Goal: Task Accomplishment & Management: Manage account settings

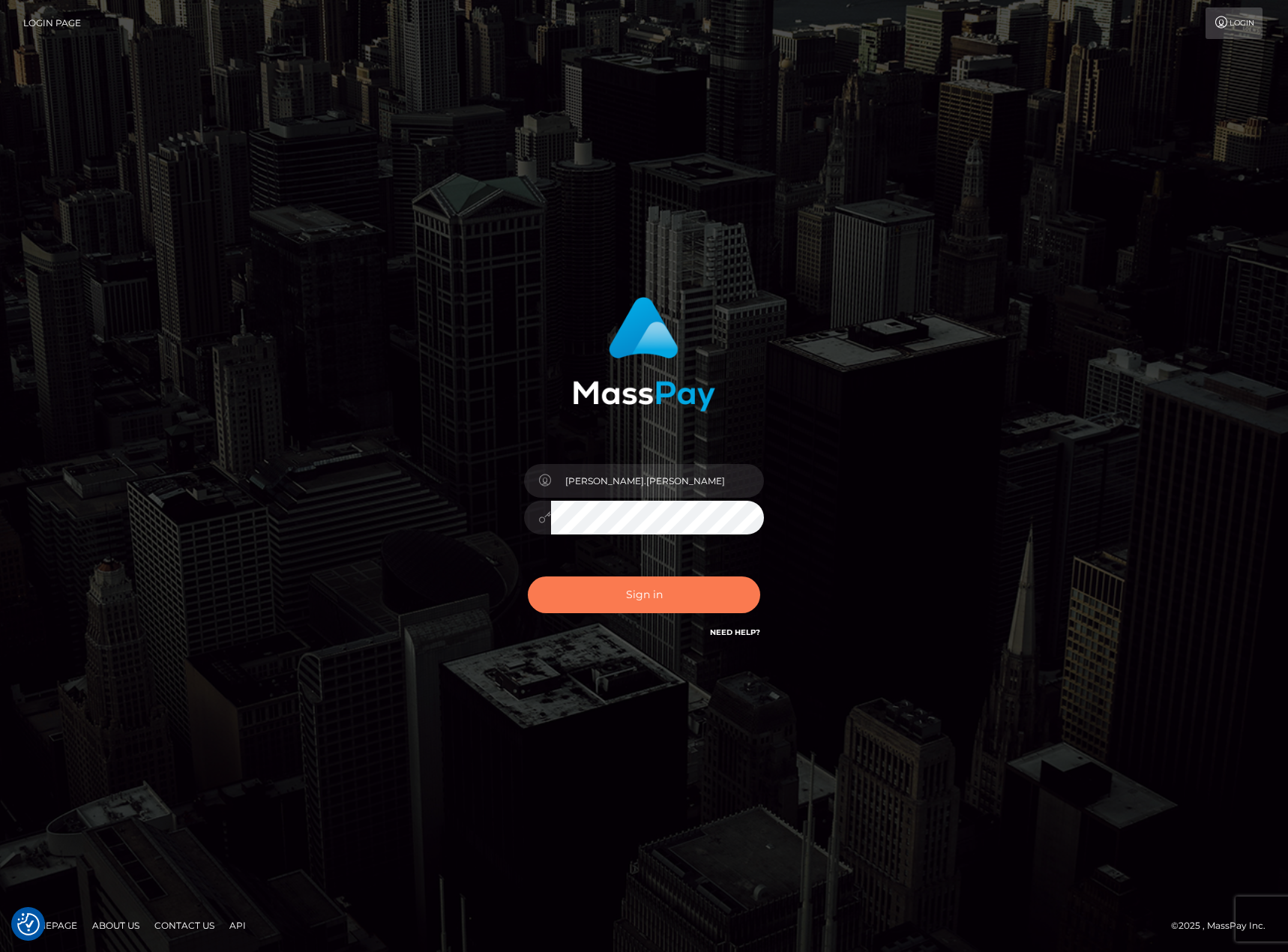
click at [617, 604] on button "Sign in" at bounding box center [644, 594] width 232 height 37
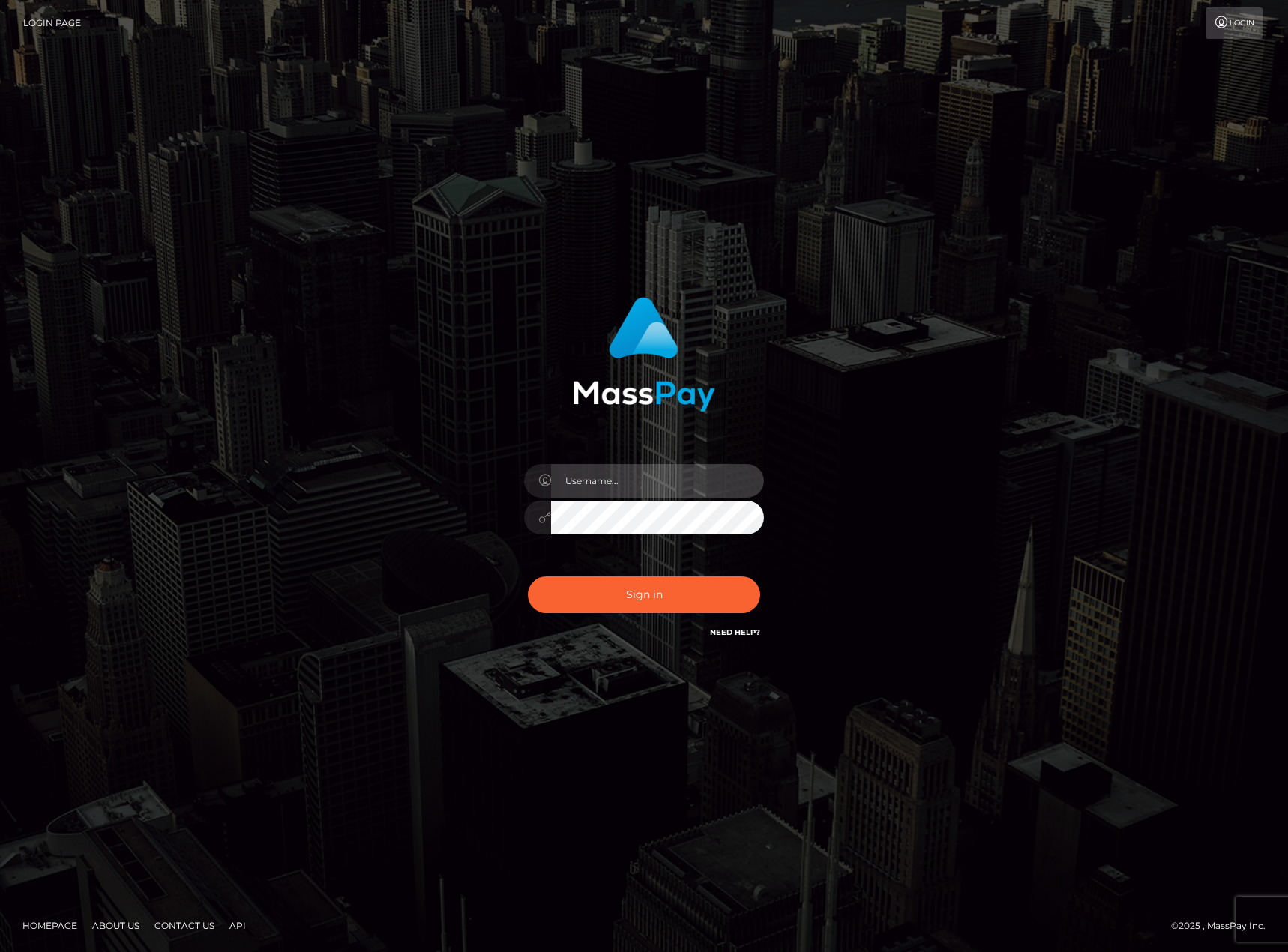
type input "karl.cope"
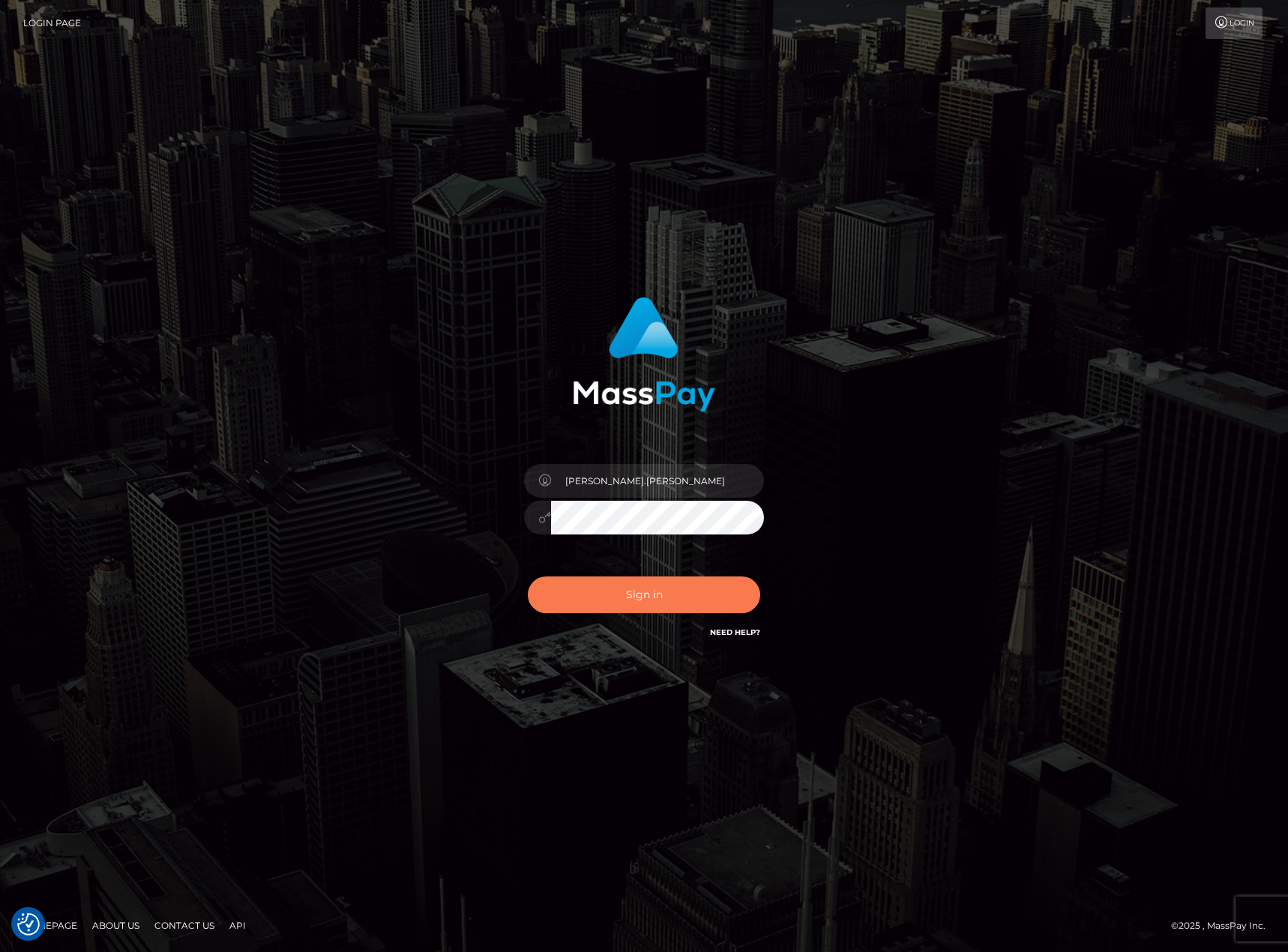
click at [630, 593] on button "Sign in" at bounding box center [644, 594] width 232 height 37
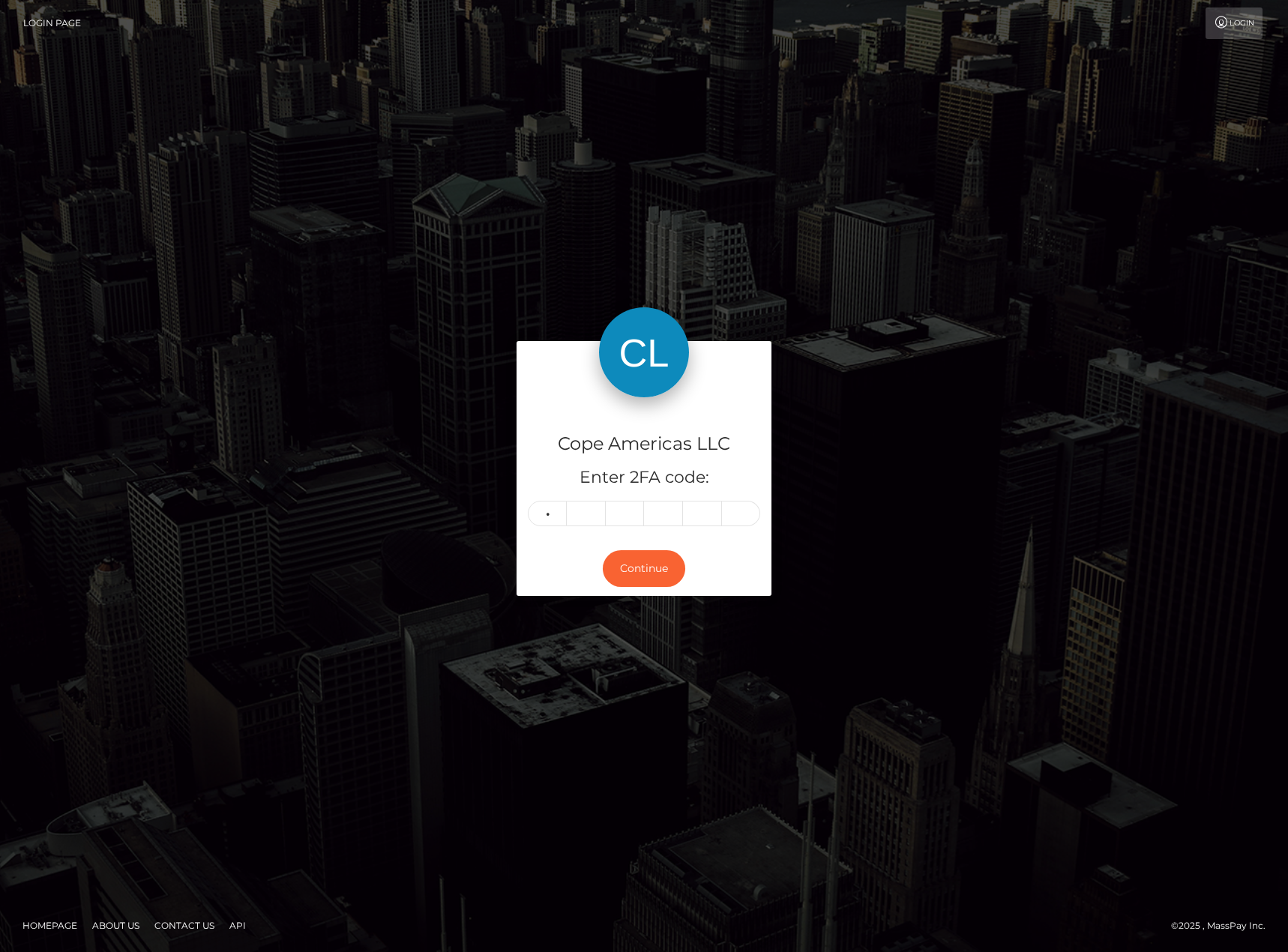
type input "3"
type input "6"
type input "1"
type input "5"
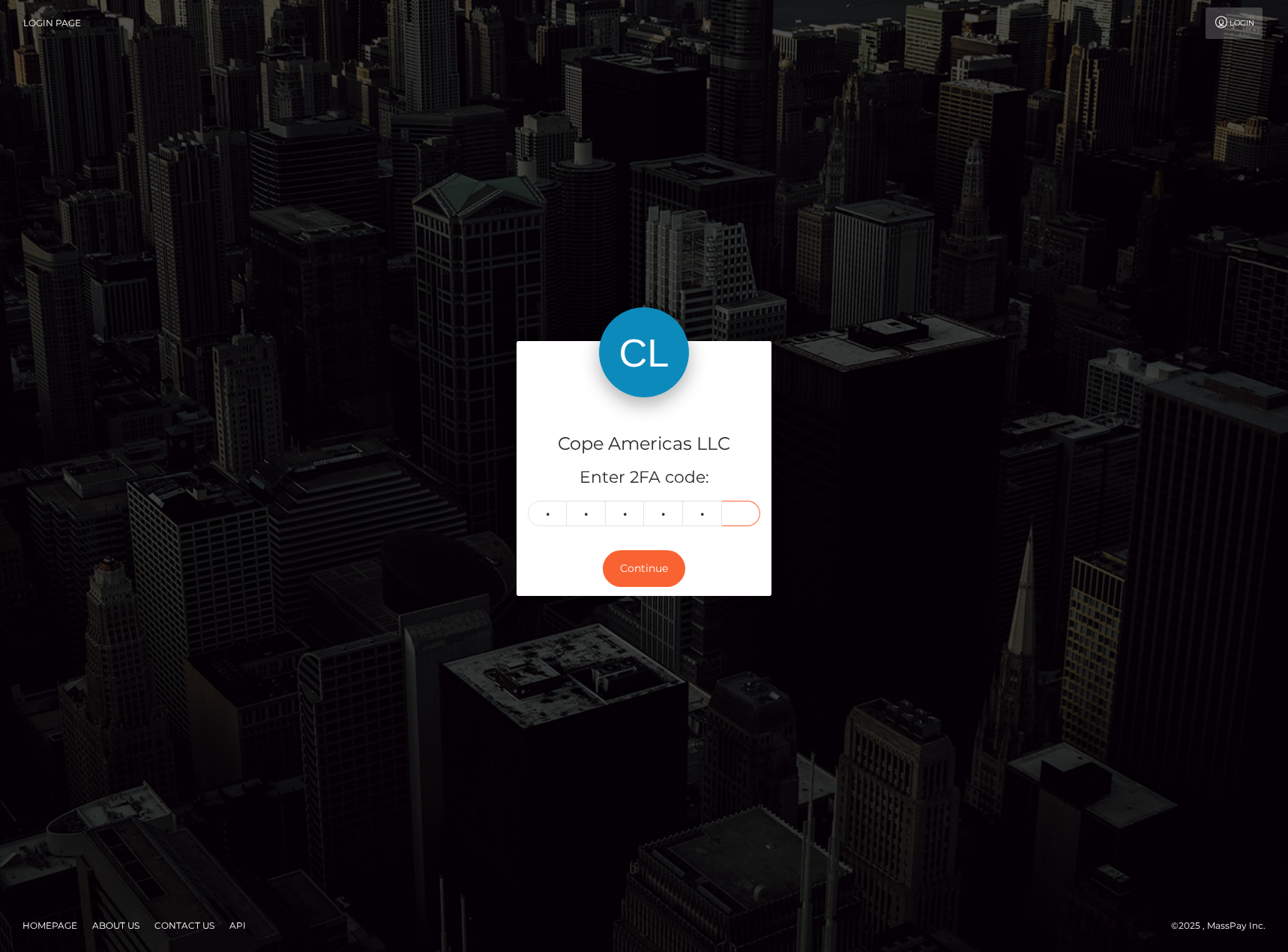
type input "2"
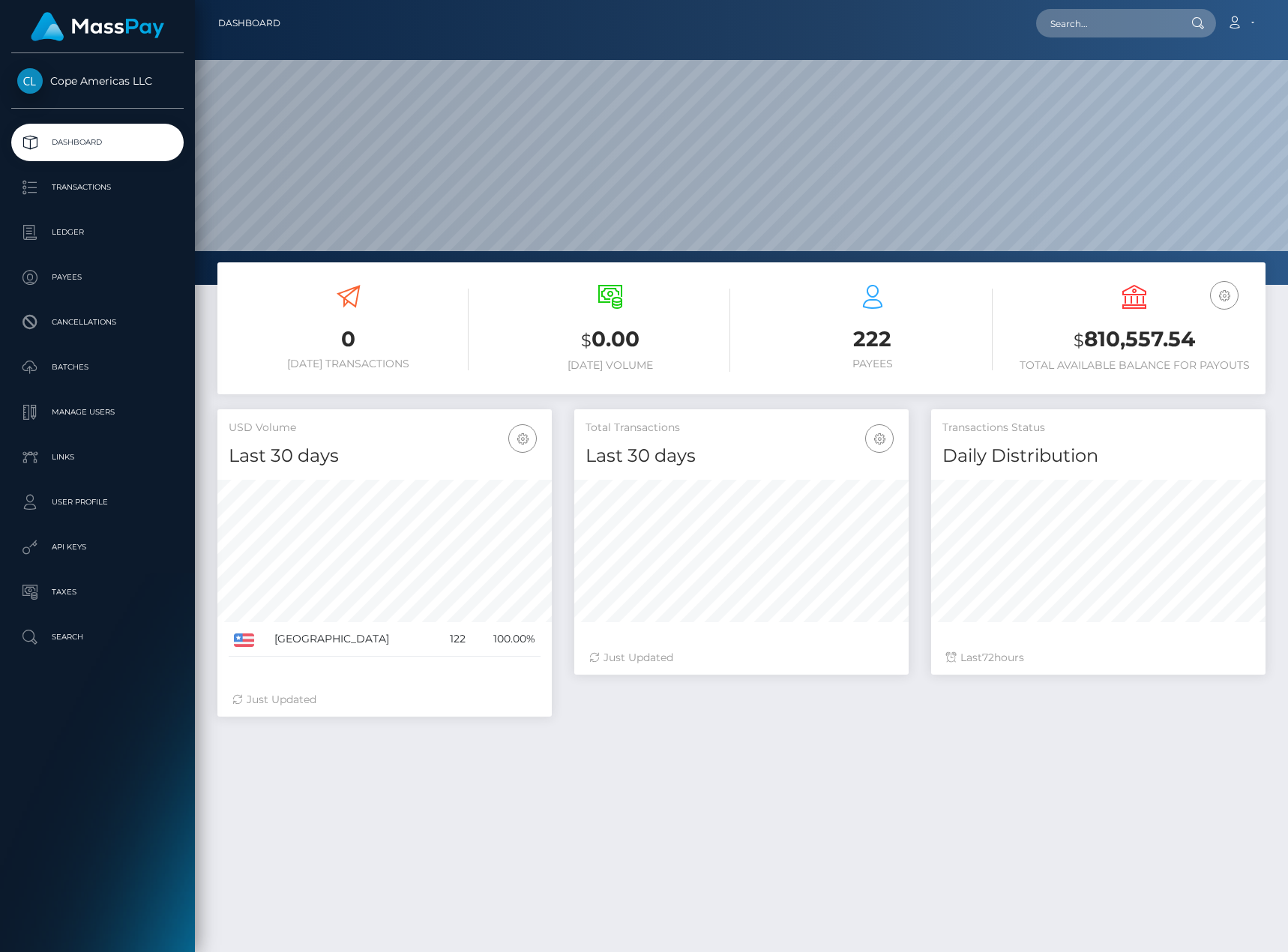
scroll to position [266, 335]
click at [116, 193] on p "Transactions" at bounding box center [97, 187] width 160 height 23
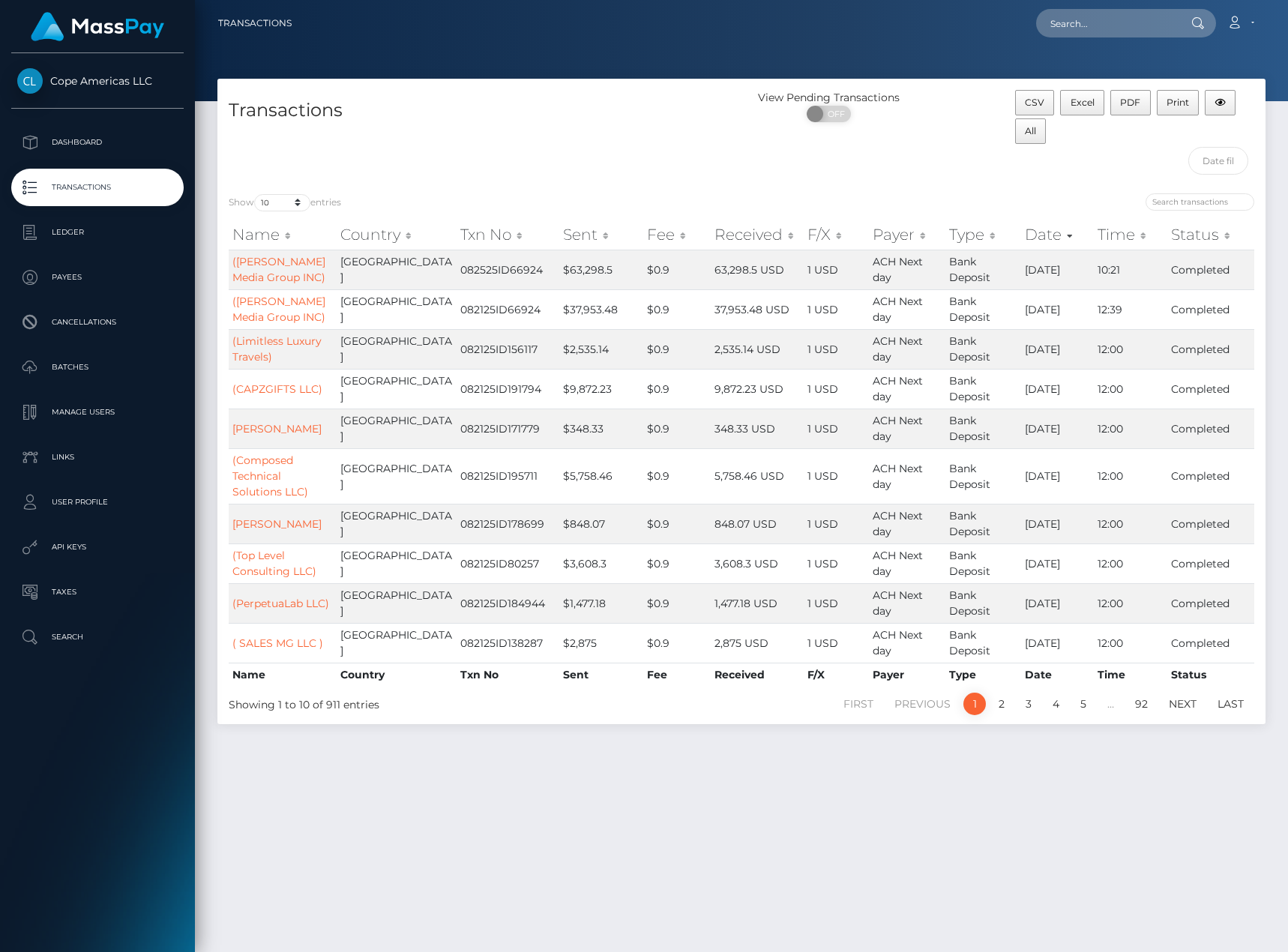
drag, startPoint x: 693, startPoint y: 875, endPoint x: 742, endPoint y: 823, distance: 71.4
click at [693, 875] on div "Transactions View Pending Transactions ON OFF CSV Excel PDF Print All Show 10 2…" at bounding box center [741, 508] width 1093 height 860
click at [298, 201] on select "10 25 50 100 250 500 1,000 3,500" at bounding box center [282, 202] width 56 height 17
select select "500"
click at [255, 194] on select "10 25 50 100 250 500 1,000 3,500" at bounding box center [282, 202] width 56 height 17
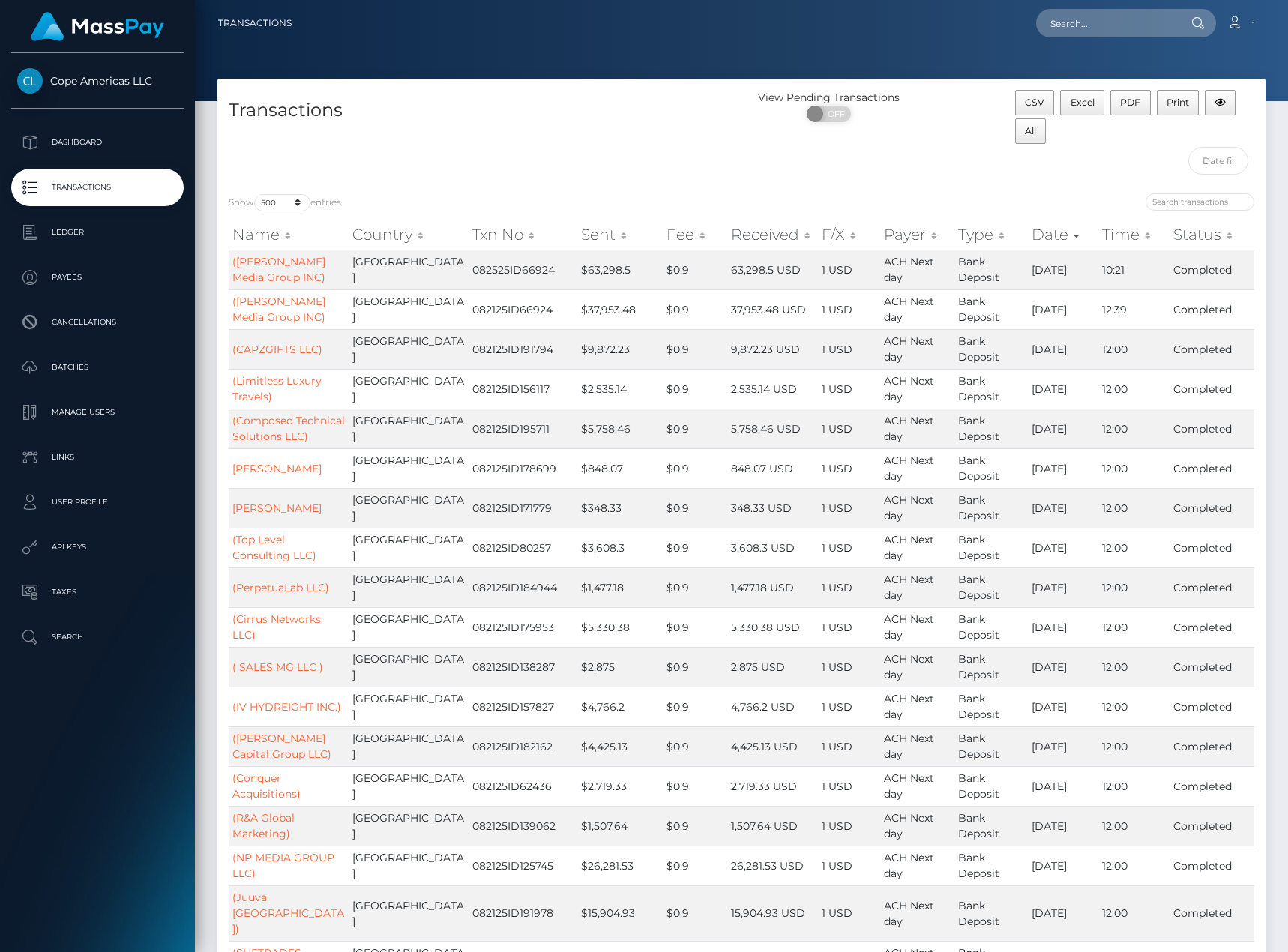
click at [66, 808] on div "Cope Americas LLC Dashboard Transactions Ledger Payees Cancellations Batches" at bounding box center [97, 500] width 195 height 895
click at [1085, 102] on span "Excel" at bounding box center [1082, 102] width 24 height 11
click at [121, 359] on p "Batches" at bounding box center [97, 367] width 160 height 23
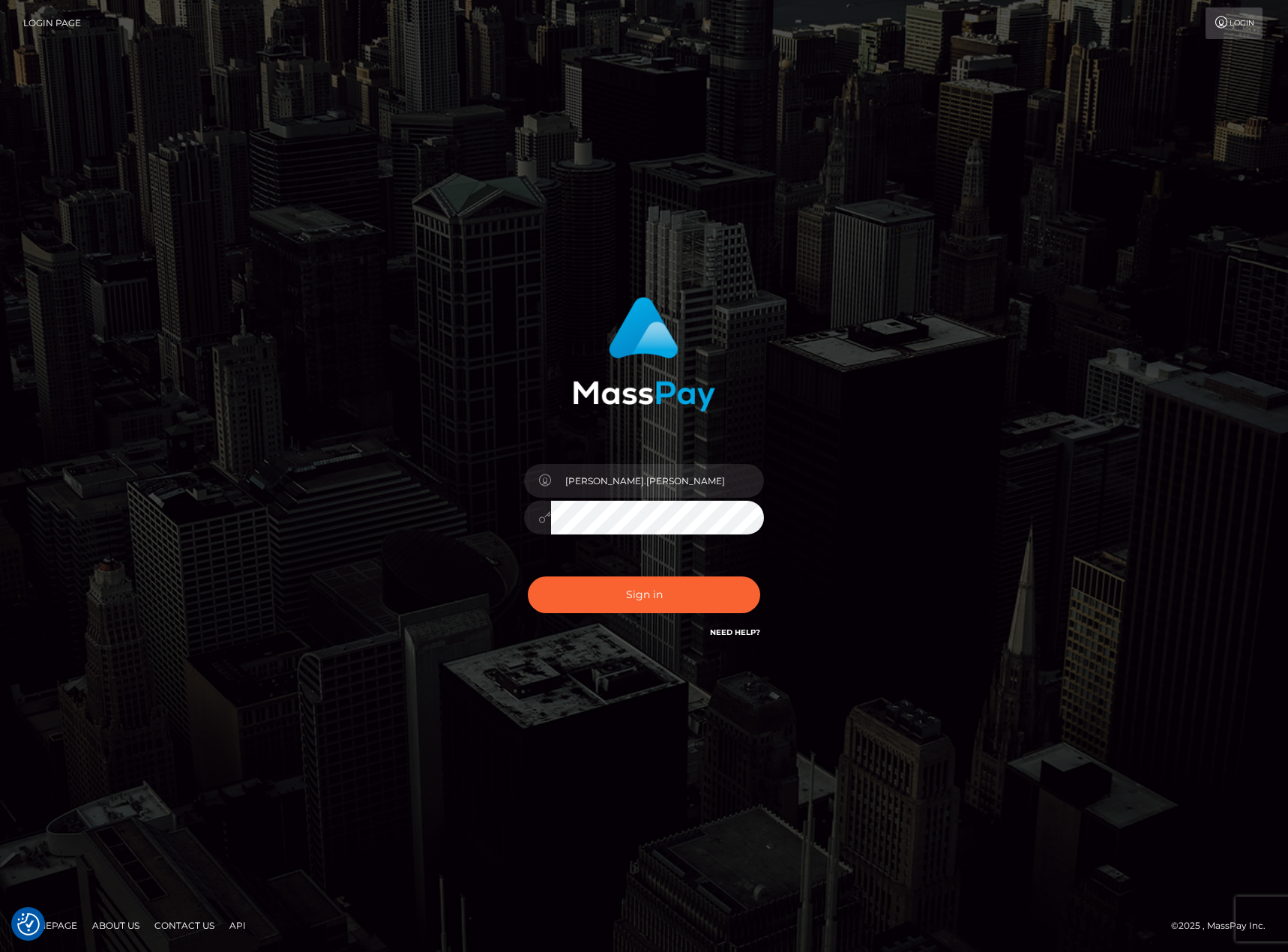
drag, startPoint x: 97, startPoint y: 241, endPoint x: 226, endPoint y: 325, distance: 153.9
click at [96, 241] on div "[PERSON_NAME].[PERSON_NAME]" at bounding box center [644, 476] width 1288 height 606
click at [675, 598] on button "Sign in" at bounding box center [644, 594] width 232 height 37
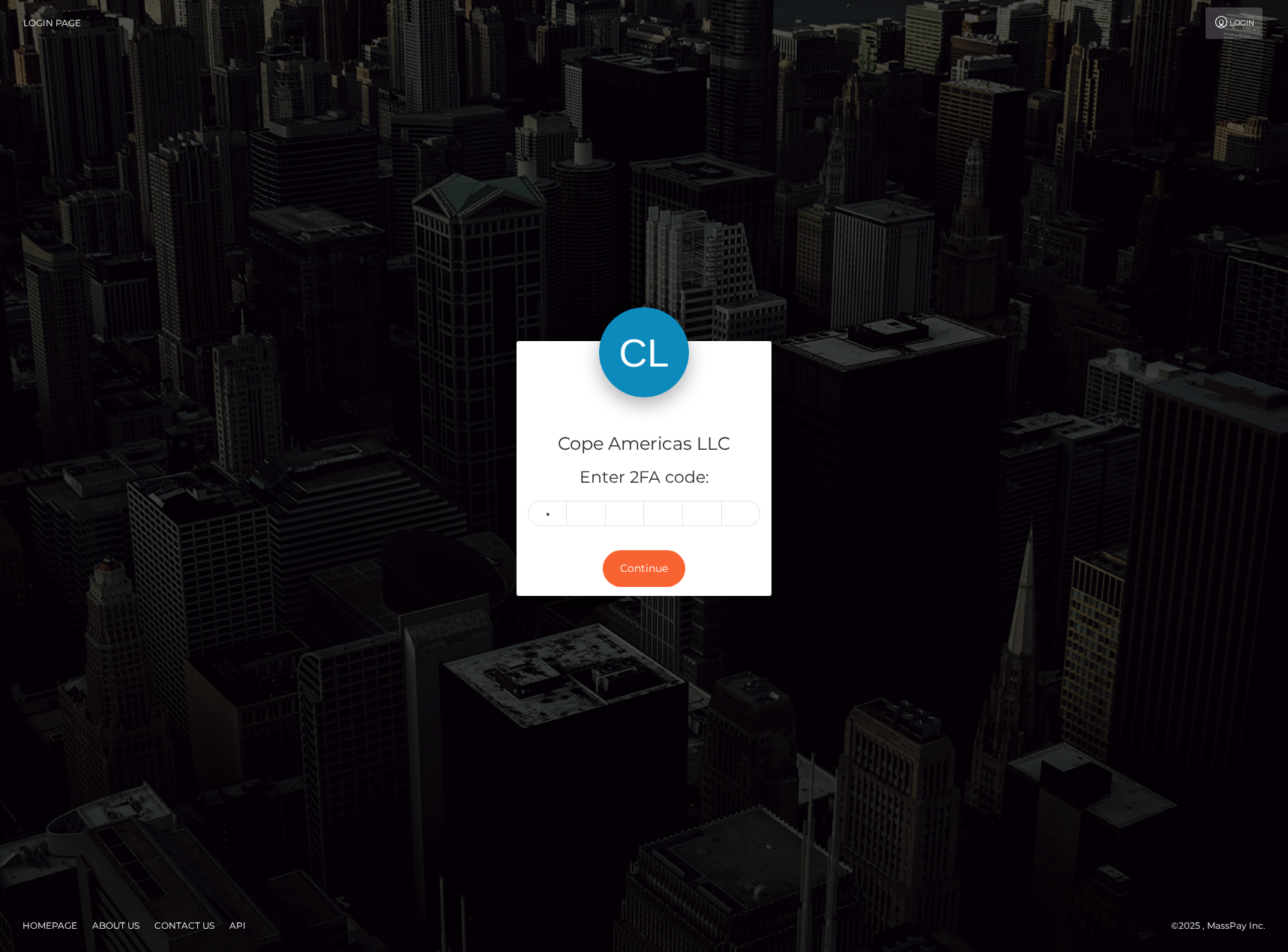
type input "6"
type input "2"
type input "5"
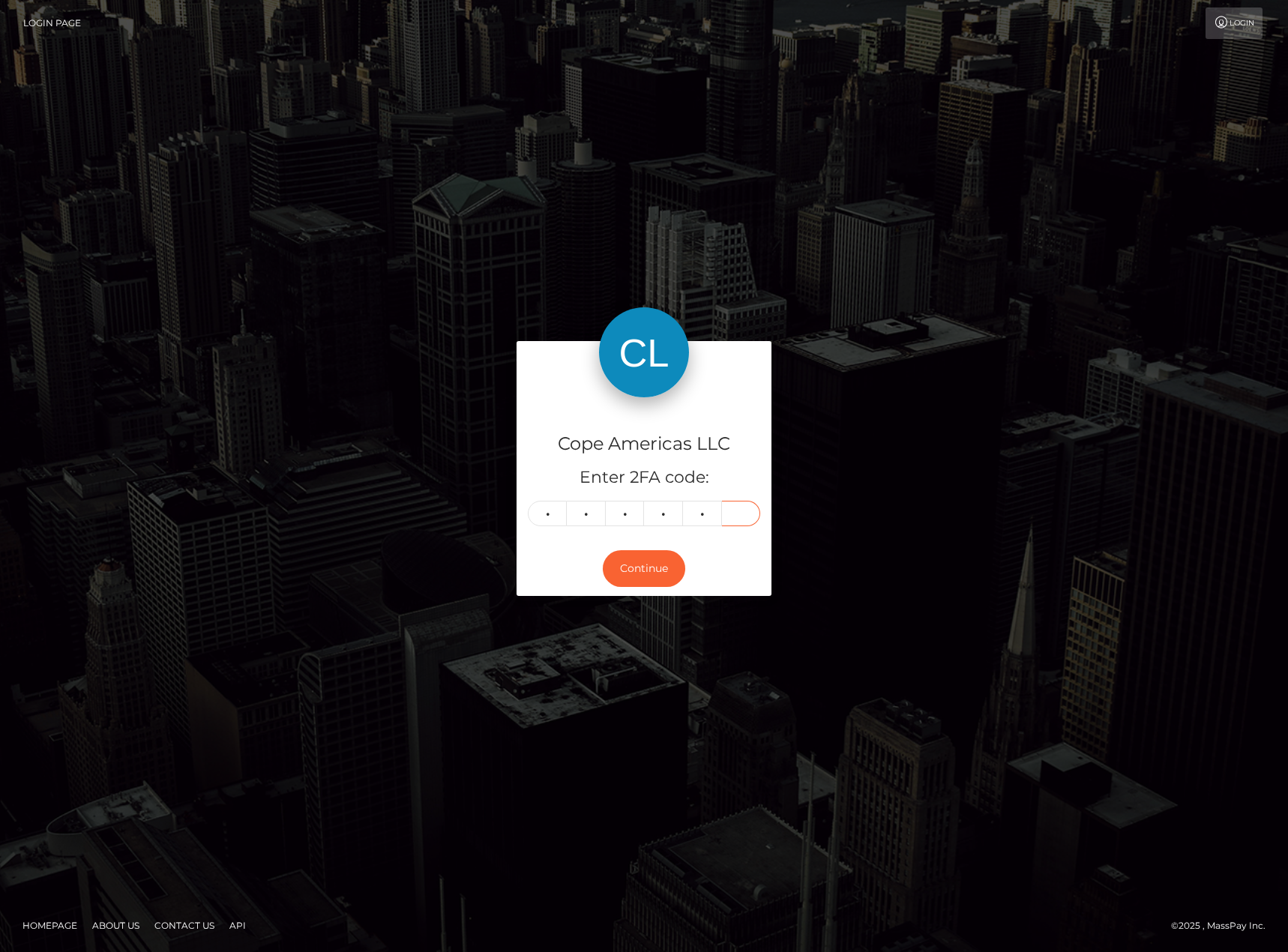
type input "8"
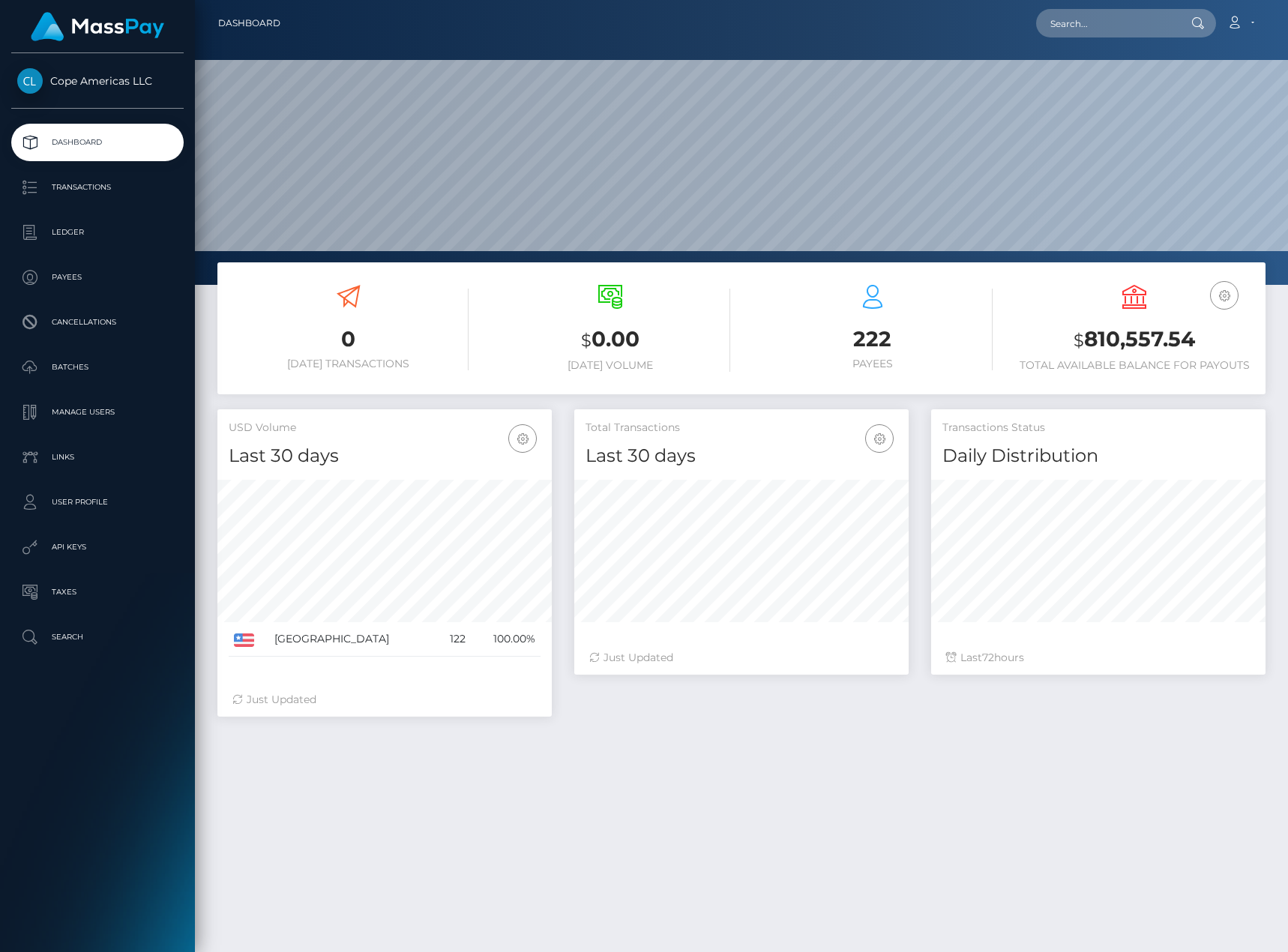
scroll to position [266, 335]
click at [899, 760] on div "0 Today Transactions $ 0.00 Today Volume 222 $ 72" at bounding box center [741, 692] width 1093 height 860
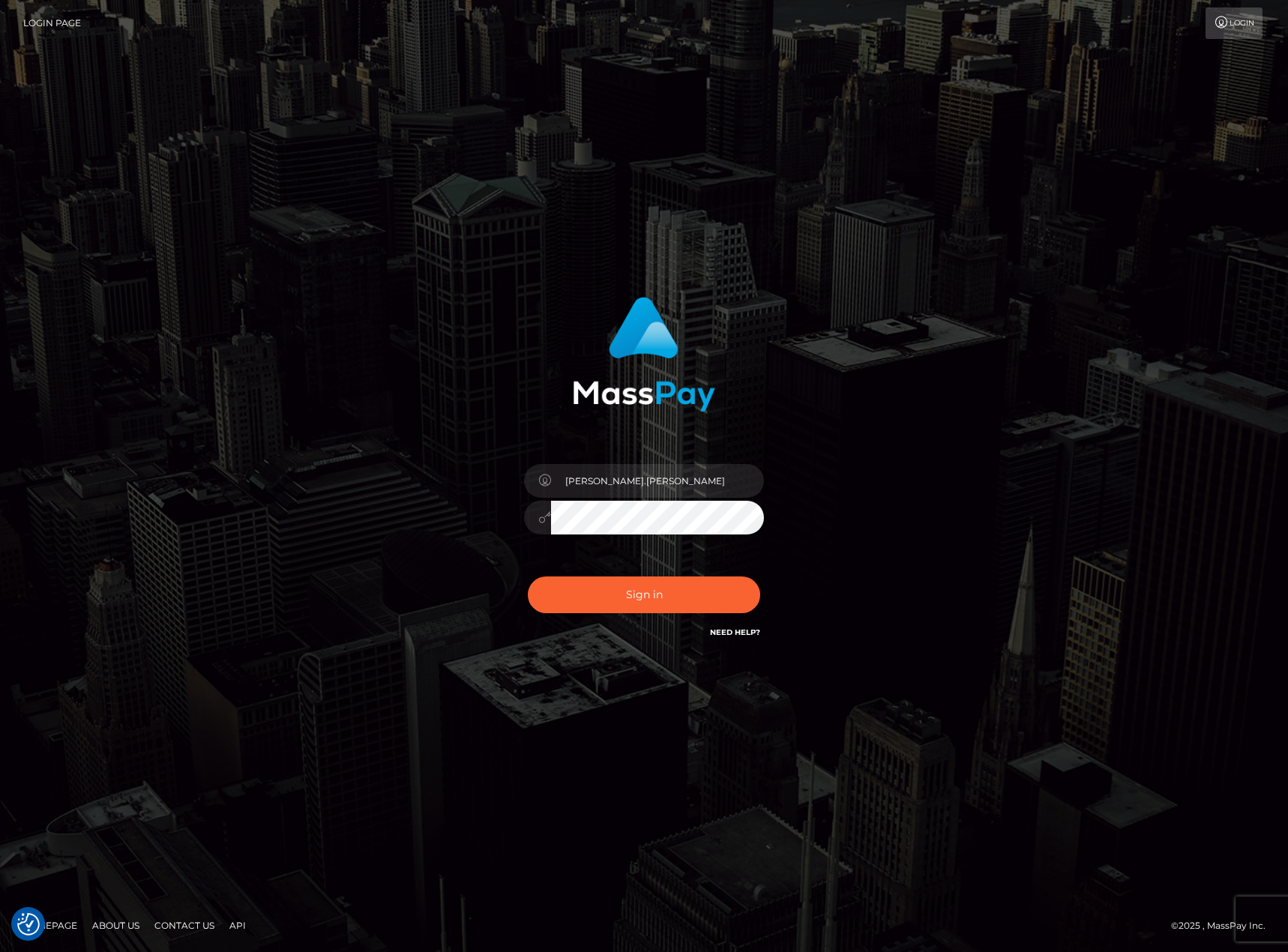
click at [559, 170] on div "[PERSON_NAME].[PERSON_NAME]" at bounding box center [644, 476] width 1288 height 952
